Goal: Task Accomplishment & Management: Use online tool/utility

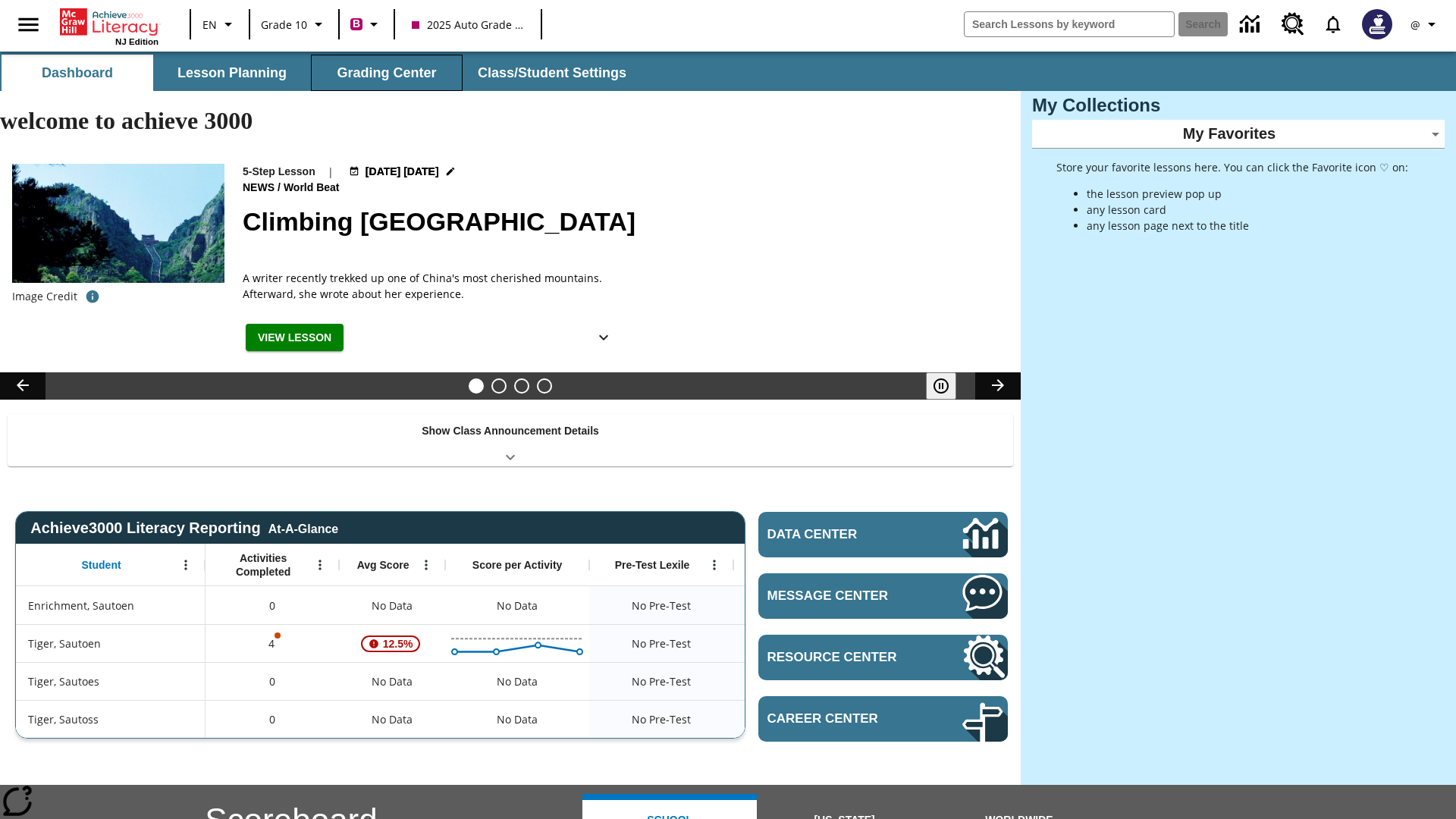
click at [386, 73] on button "Grading Center" at bounding box center [386, 72] width 152 height 36
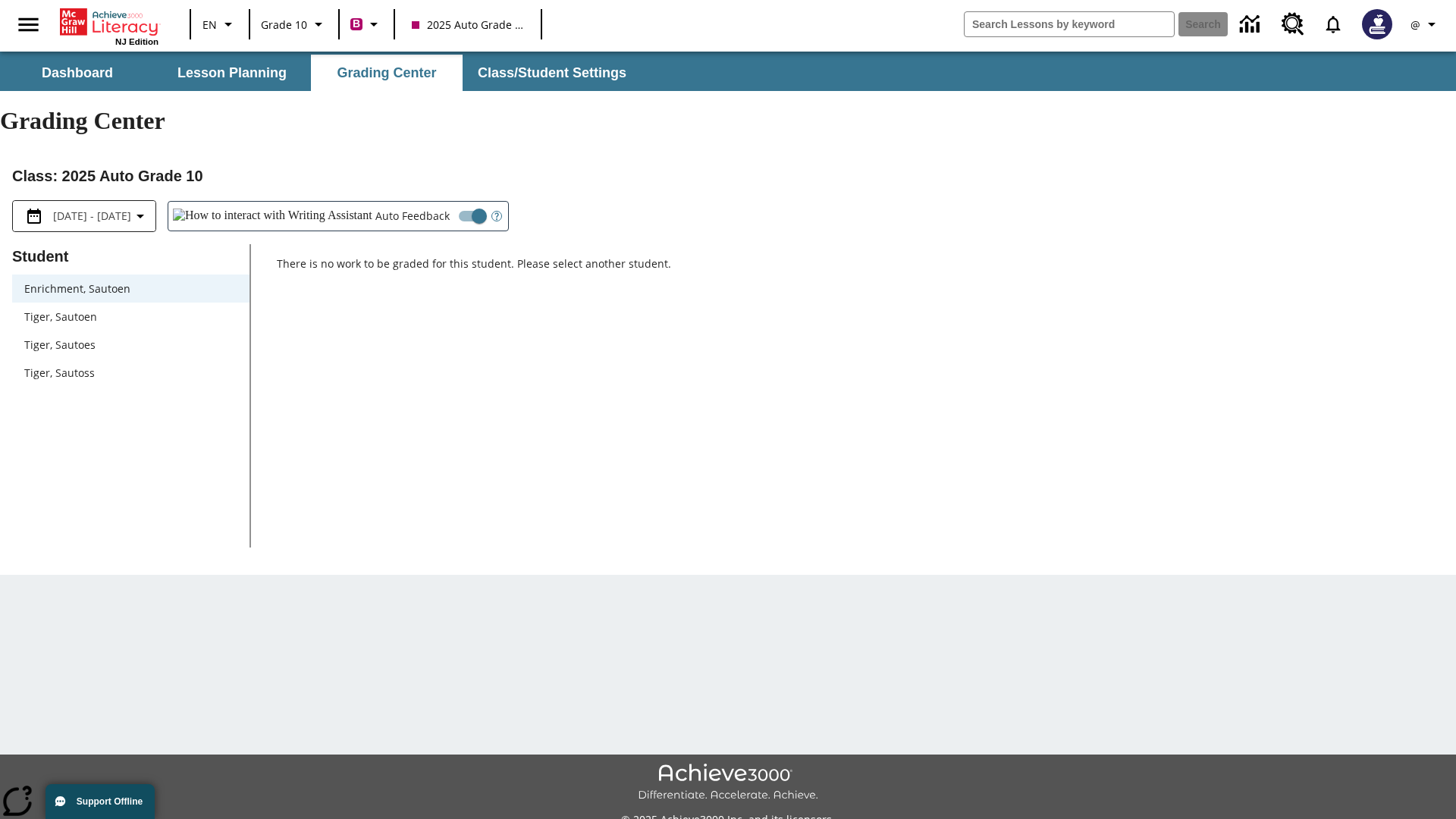
click at [131, 308] on span "Tiger, Sautoen" at bounding box center [131, 316] width 213 height 16
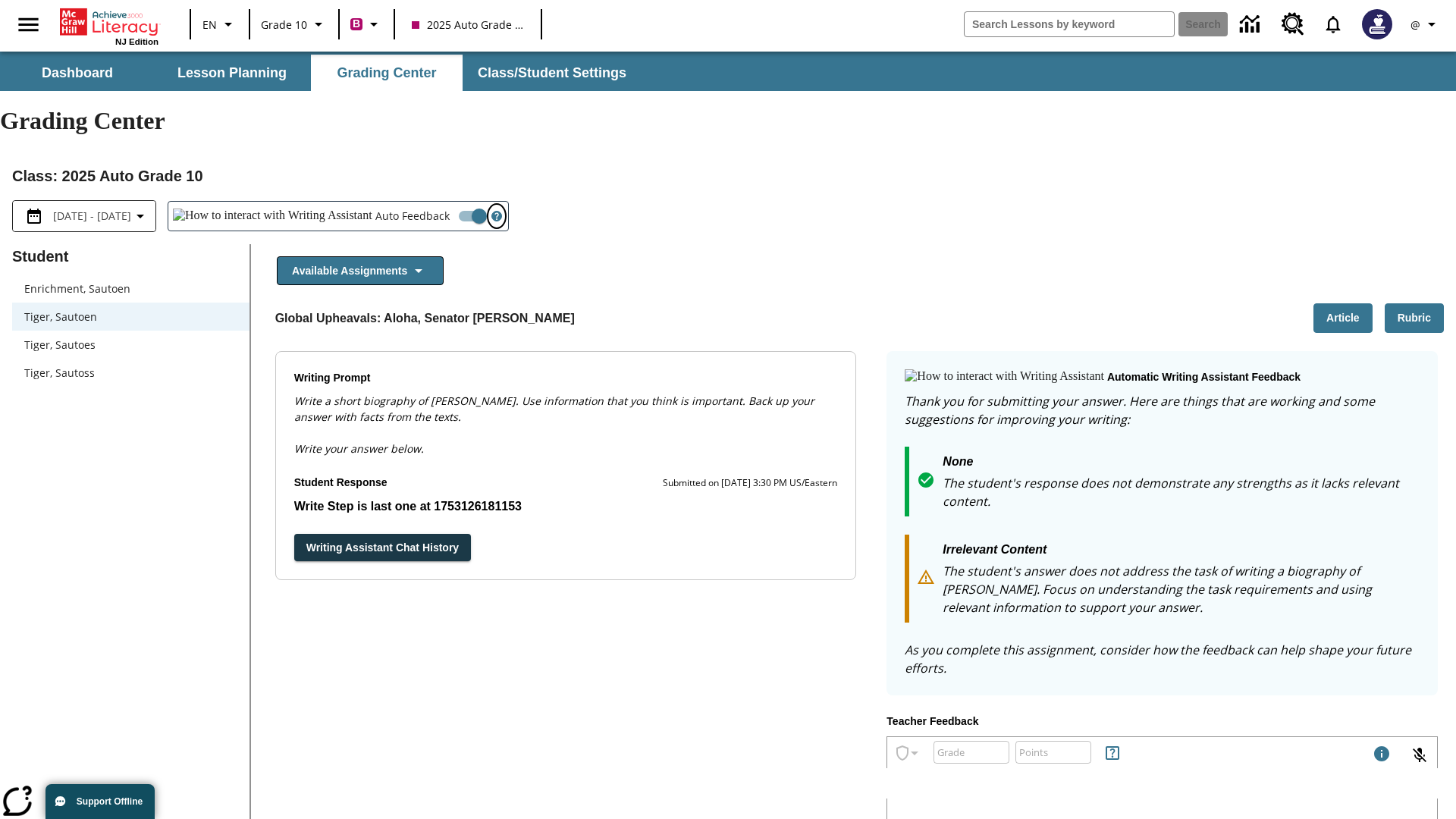
click at [494, 212] on icon "Open Help for Writing Assistant" at bounding box center [496, 216] width 4 height 8
click at [436, 202] on input "Auto Feedback" at bounding box center [479, 216] width 86 height 29
checkbox input "false"
